Goal: Information Seeking & Learning: Learn about a topic

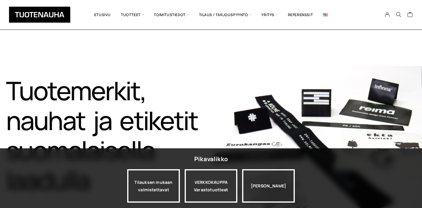
scroll to position [29, 0]
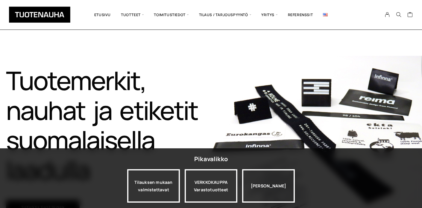
click at [178, 121] on h1 "Tuotemerkit, nauhat ja etiketit suomalaisella laadulla​" at bounding box center [108, 126] width 205 height 120
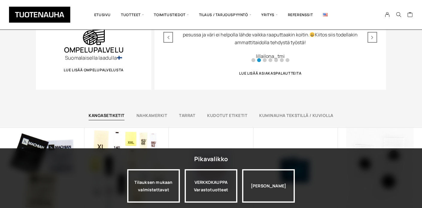
scroll to position [348, 0]
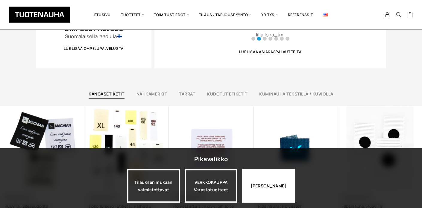
click at [263, 186] on div "Jatka katselua" at bounding box center [268, 186] width 53 height 33
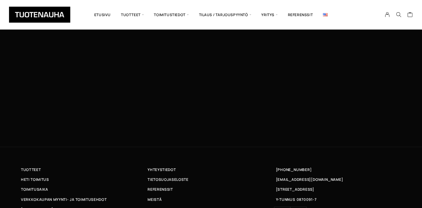
scroll to position [1938, 0]
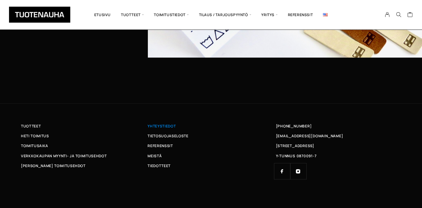
click at [150, 126] on span "Yhteystiedot" at bounding box center [161, 126] width 28 height 6
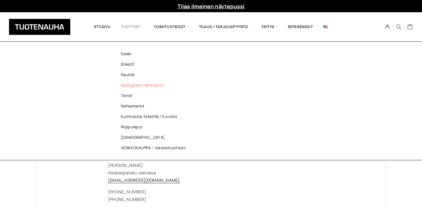
click at [132, 85] on link "Ekologinen vaihtoehto" at bounding box center [154, 85] width 87 height 10
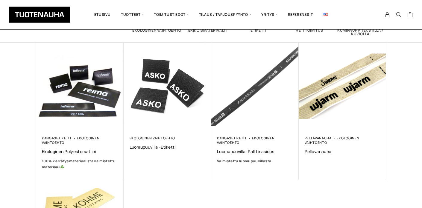
scroll to position [64, 0]
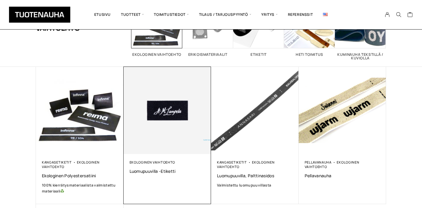
click at [153, 105] on img at bounding box center [167, 111] width 92 height 92
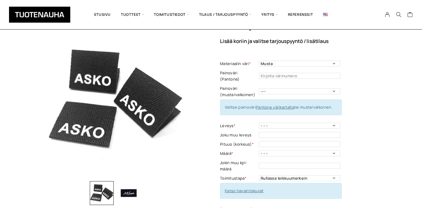
scroll to position [32, 0]
click at [124, 197] on img "button" at bounding box center [129, 194] width 24 height 24
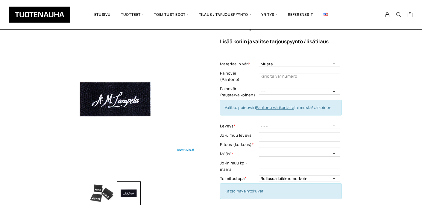
click at [103, 194] on img "button" at bounding box center [102, 194] width 24 height 24
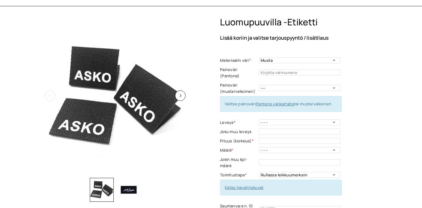
scroll to position [0, 0]
